Goal: Information Seeking & Learning: Learn about a topic

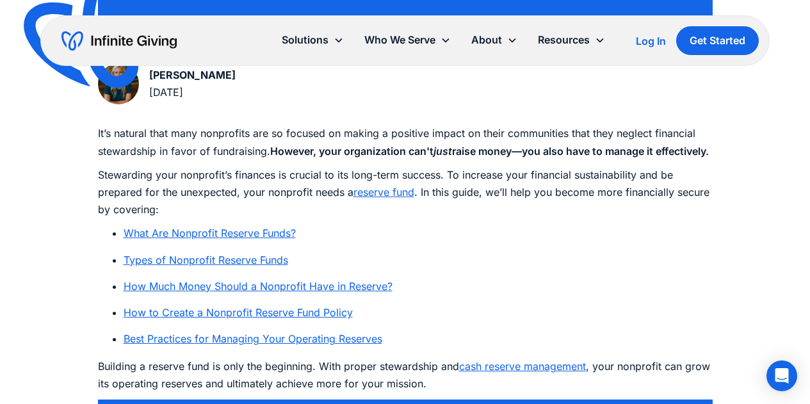
scroll to position [640, 0]
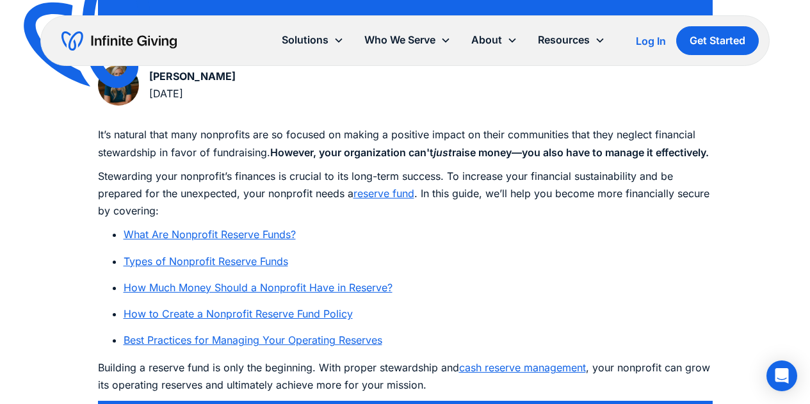
click at [256, 241] on link "What Are Nonprofit Reserve Funds?" at bounding box center [210, 234] width 172 height 13
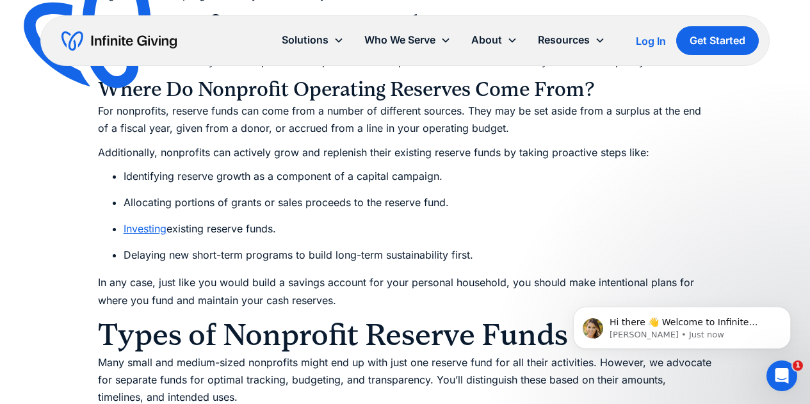
click at [541, 238] on li "Investing existing reserve funds." at bounding box center [418, 228] width 589 height 17
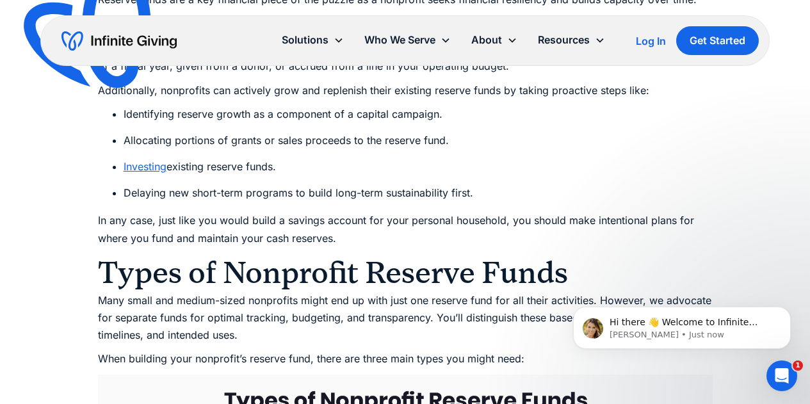
scroll to position [1410, 0]
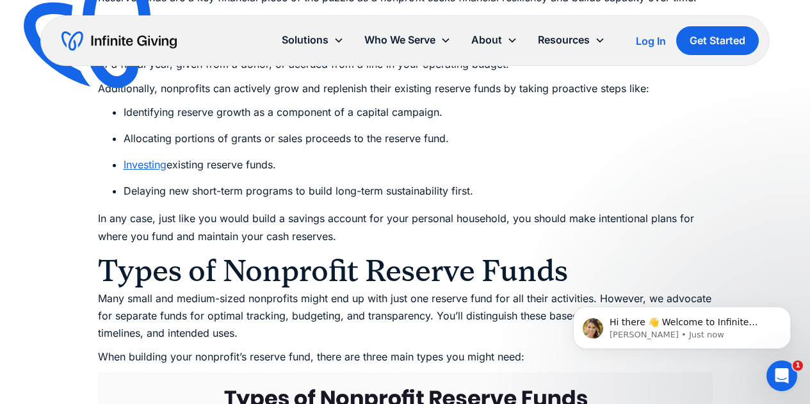
click at [507, 238] on p "In any case, just like you would build a savings account for your personal hous…" at bounding box center [405, 227] width 615 height 35
click at [786, 311] on icon "Dismiss notification" at bounding box center [786, 310] width 4 height 4
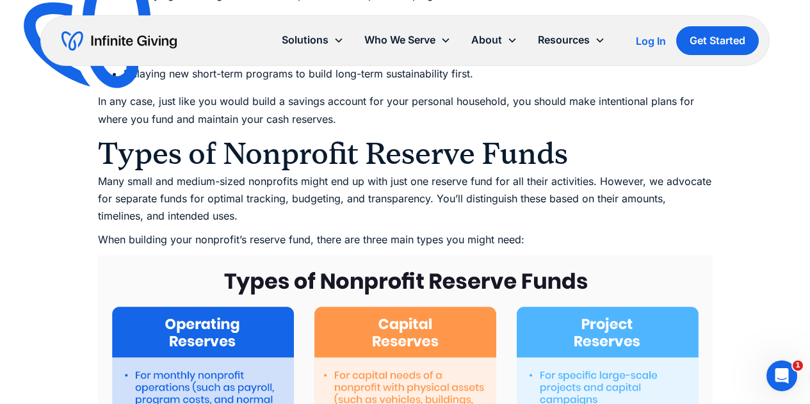
scroll to position [1539, 0]
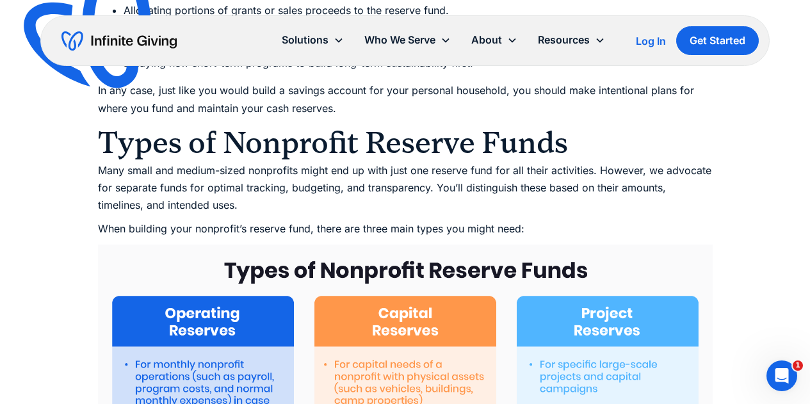
click at [616, 185] on p "Many small and medium-sized nonprofits might end up with just one reserve fund …" at bounding box center [405, 188] width 615 height 53
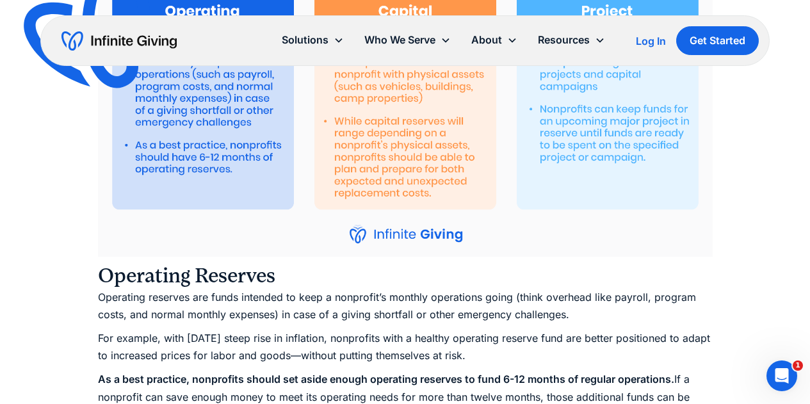
scroll to position [1987, 0]
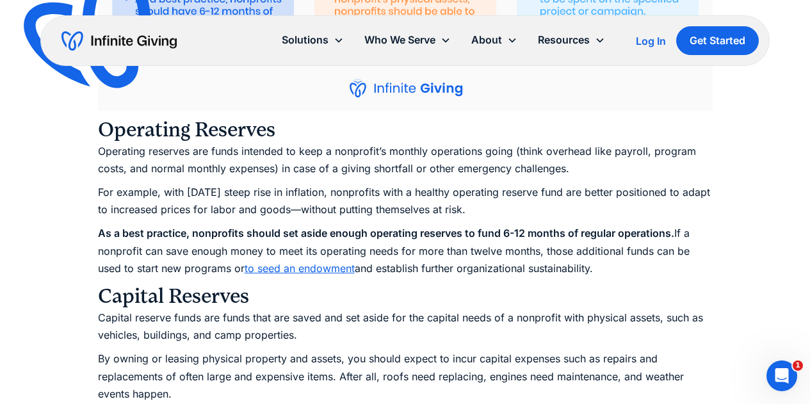
click at [659, 239] on strong "As a best practice, nonprofits should set aside enough operating reserves to fu…" at bounding box center [386, 233] width 576 height 13
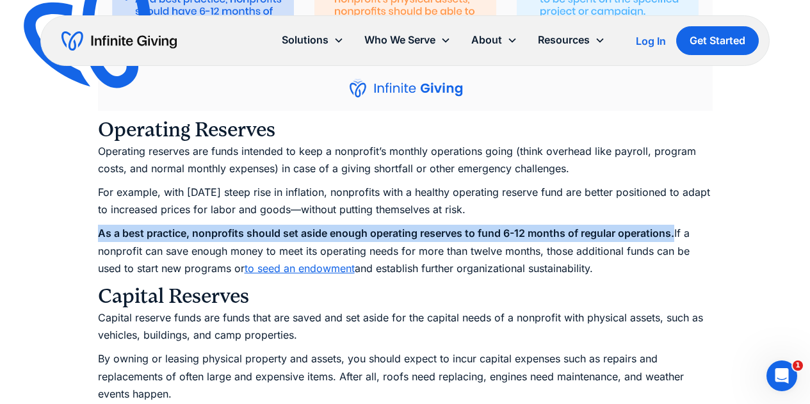
drag, startPoint x: 100, startPoint y: 249, endPoint x: 674, endPoint y: 255, distance: 574.3
click at [674, 239] on strong "As a best practice, nonprofits should set aside enough operating reserves to fu…" at bounding box center [386, 233] width 576 height 13
copy strong "As a best practice, nonprofits should set aside enough operating reserves to fu…"
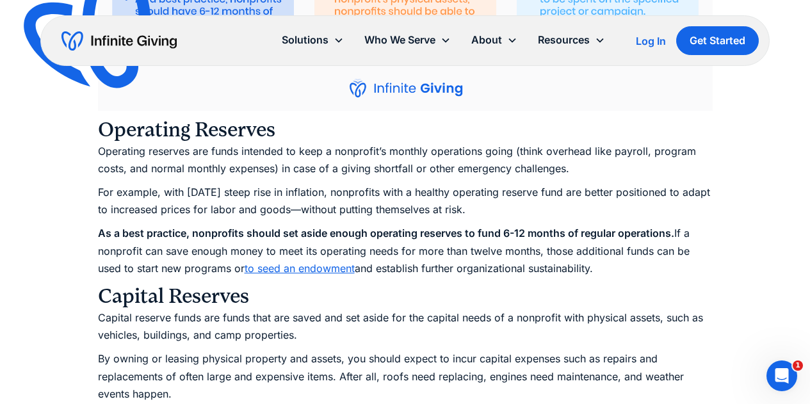
click at [387, 141] on h3 "Operating Reserves" at bounding box center [405, 130] width 615 height 26
